Goal: Information Seeking & Learning: Compare options

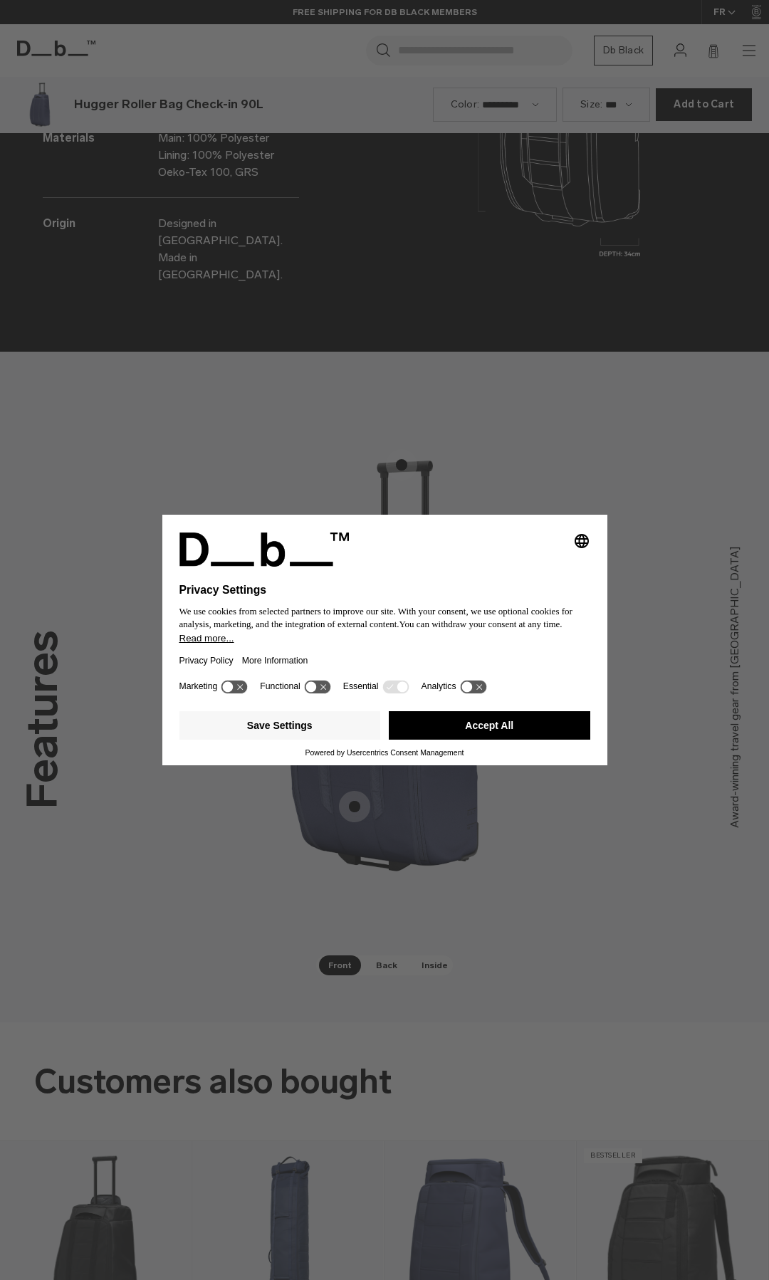
scroll to position [2561, 0]
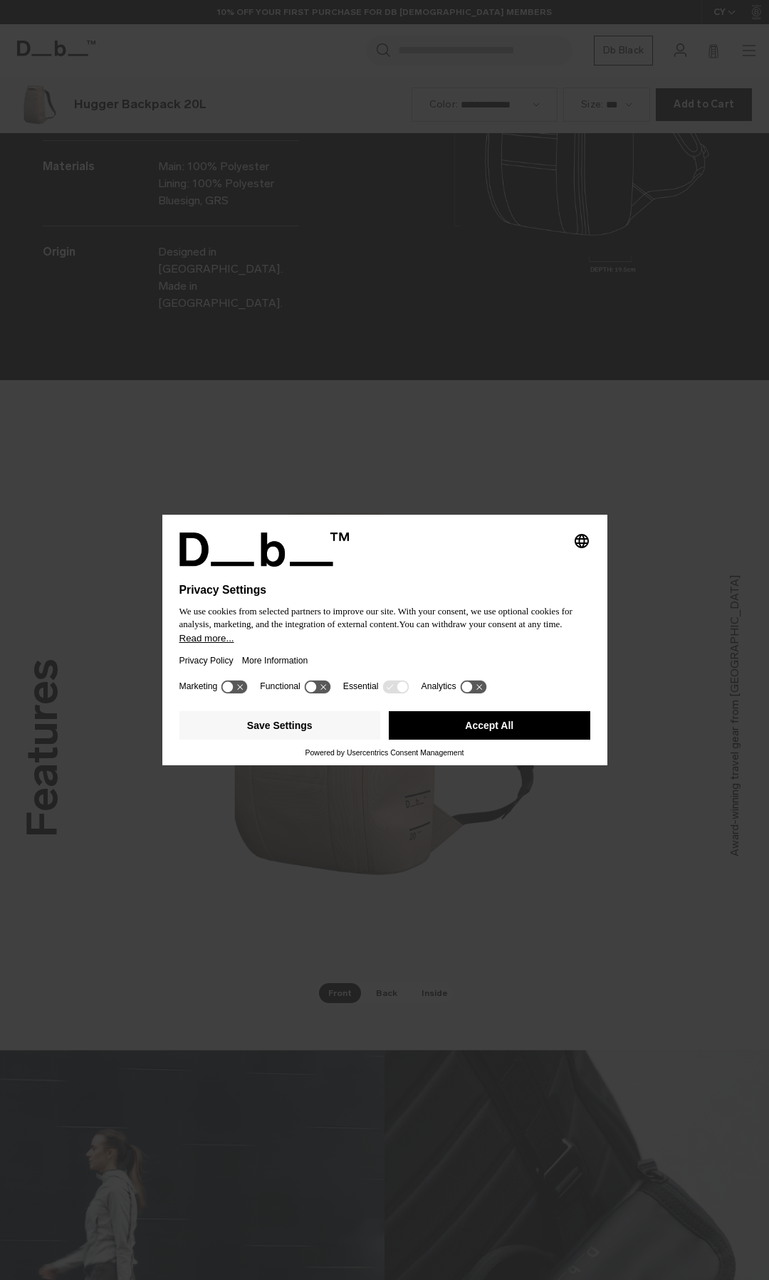
scroll to position [2561, 0]
